Goal: Transaction & Acquisition: Download file/media

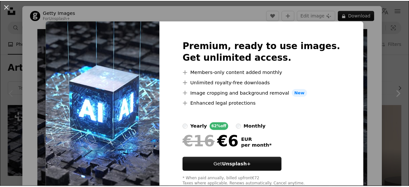
scroll to position [93, 0]
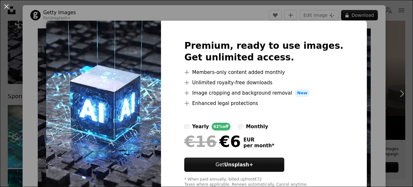
click at [380, 46] on div "An X shape Premium, ready to use images. Get unlimited access. A plus sign Memb…" at bounding box center [206, 93] width 413 height 187
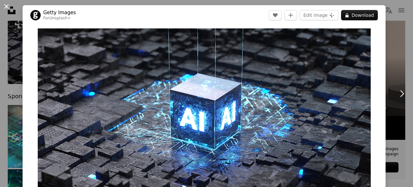
click at [5, 5] on button "An X shape" at bounding box center [7, 7] width 8 height 8
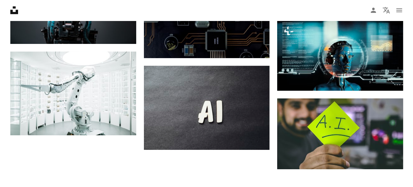
scroll to position [905, 0]
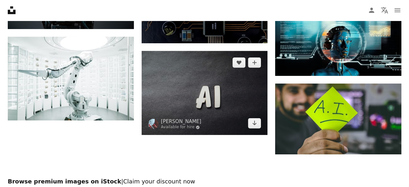
click at [206, 106] on img at bounding box center [204, 93] width 126 height 84
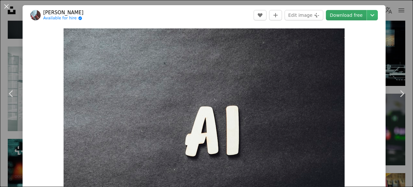
click at [350, 16] on link "Download free" at bounding box center [346, 15] width 41 height 10
